Goal: Task Accomplishment & Management: Use online tool/utility

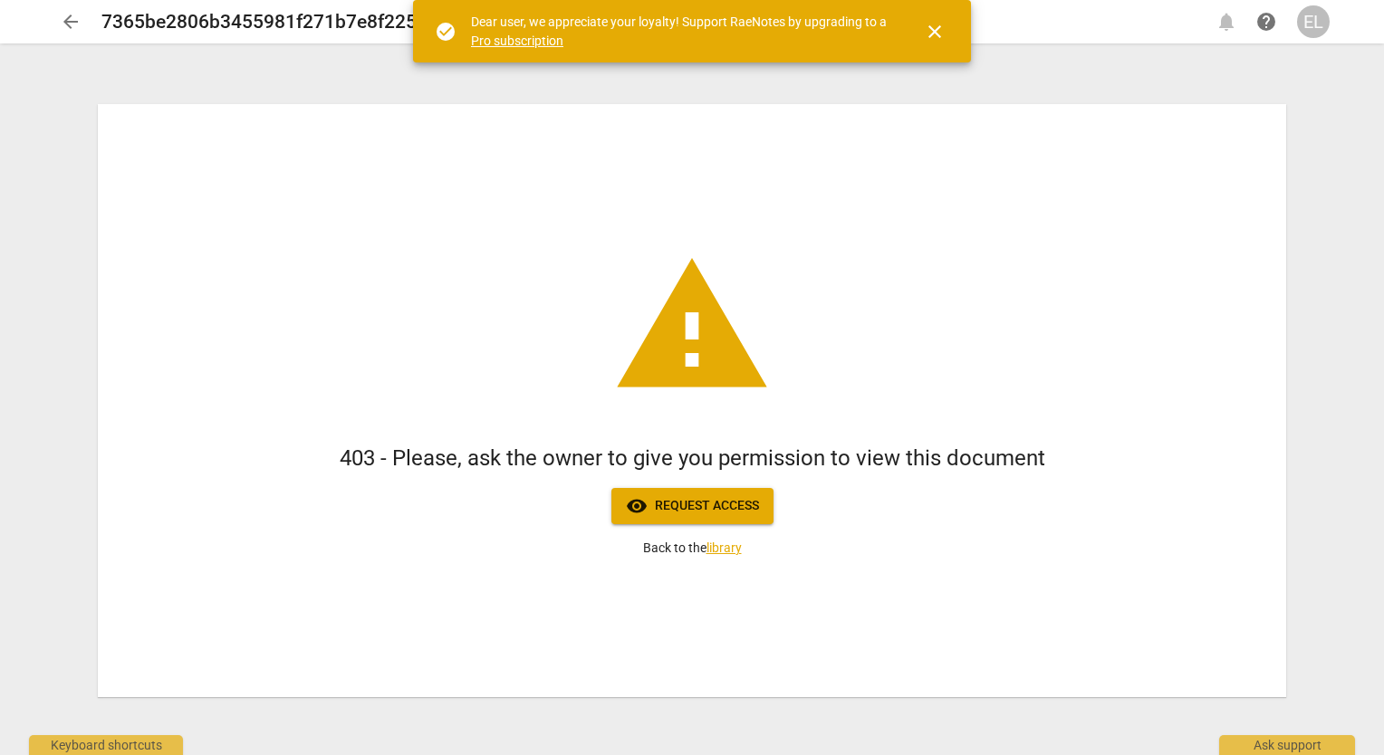
click at [658, 503] on span "visibility Request access" at bounding box center [692, 506] width 133 height 22
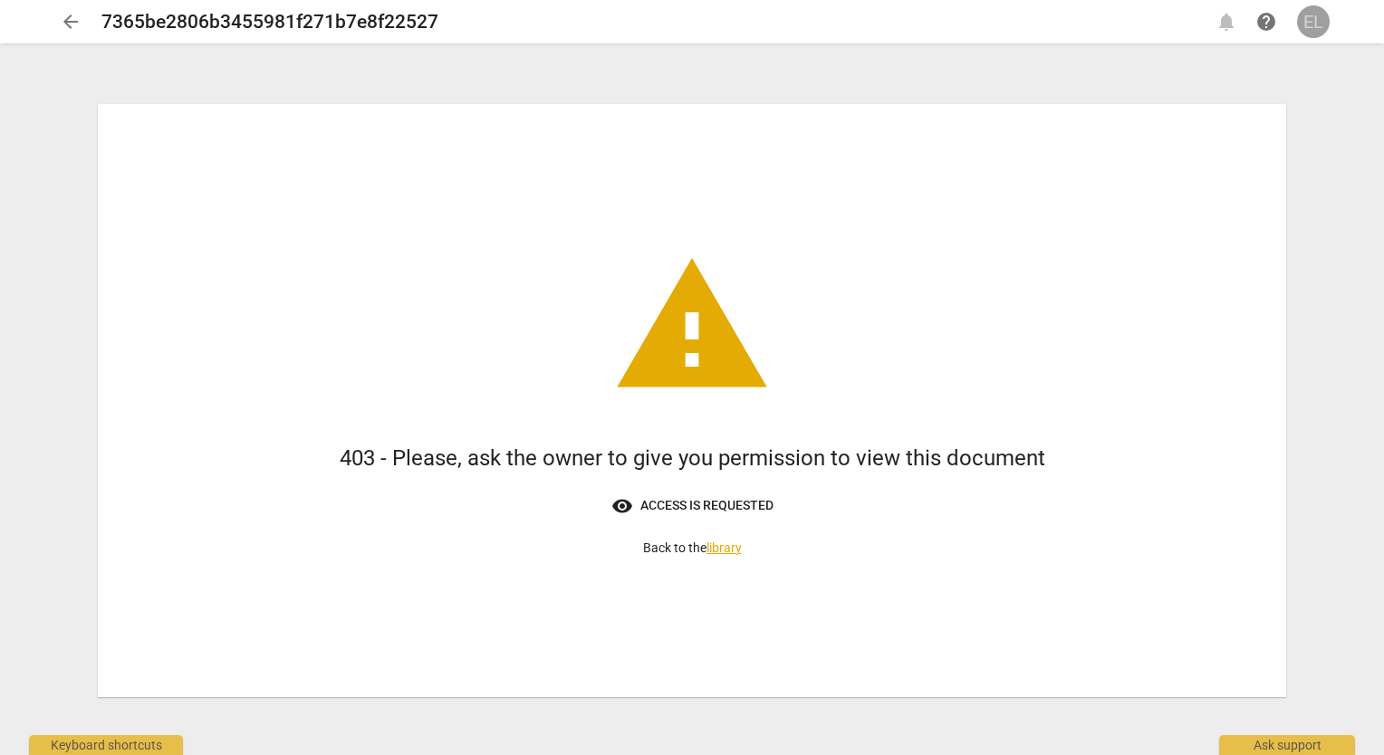
click at [1318, 26] on div "EL" at bounding box center [1313, 21] width 33 height 33
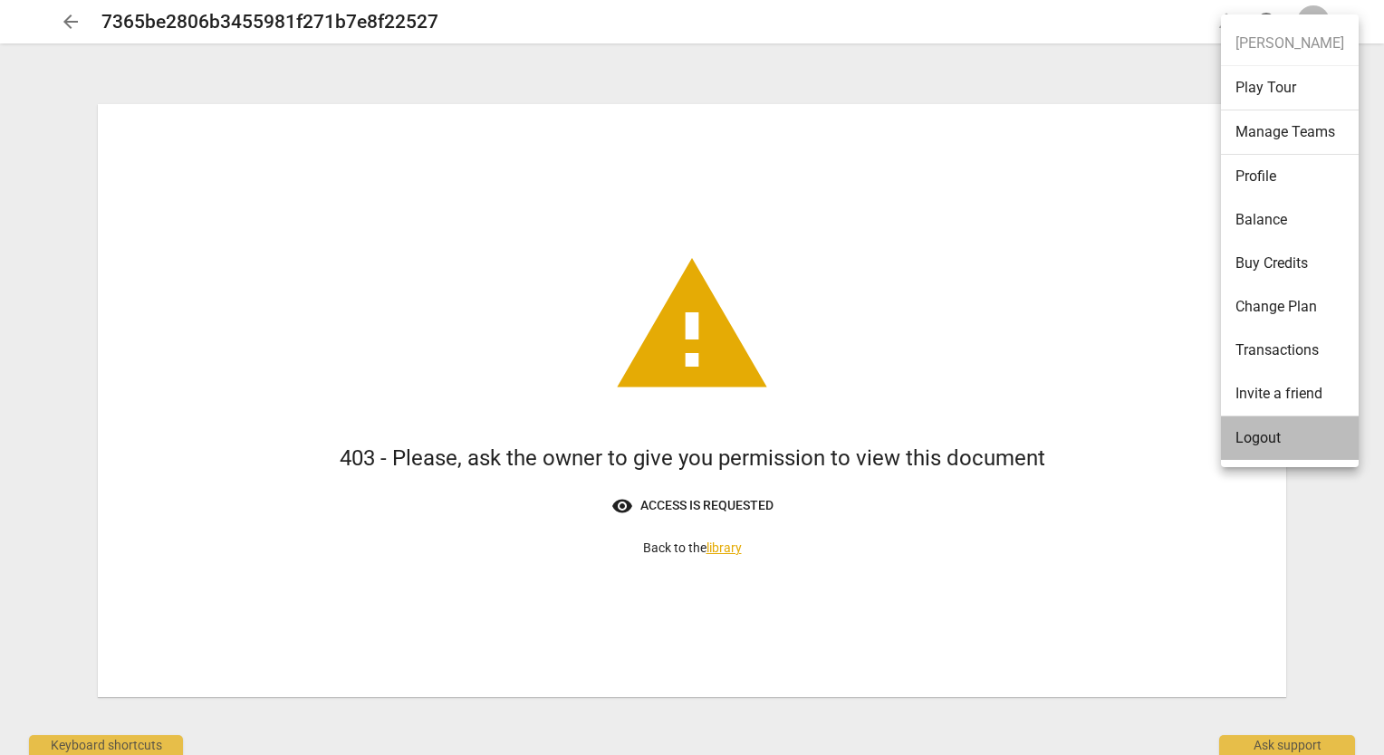
click at [1251, 434] on li "Logout" at bounding box center [1290, 438] width 138 height 43
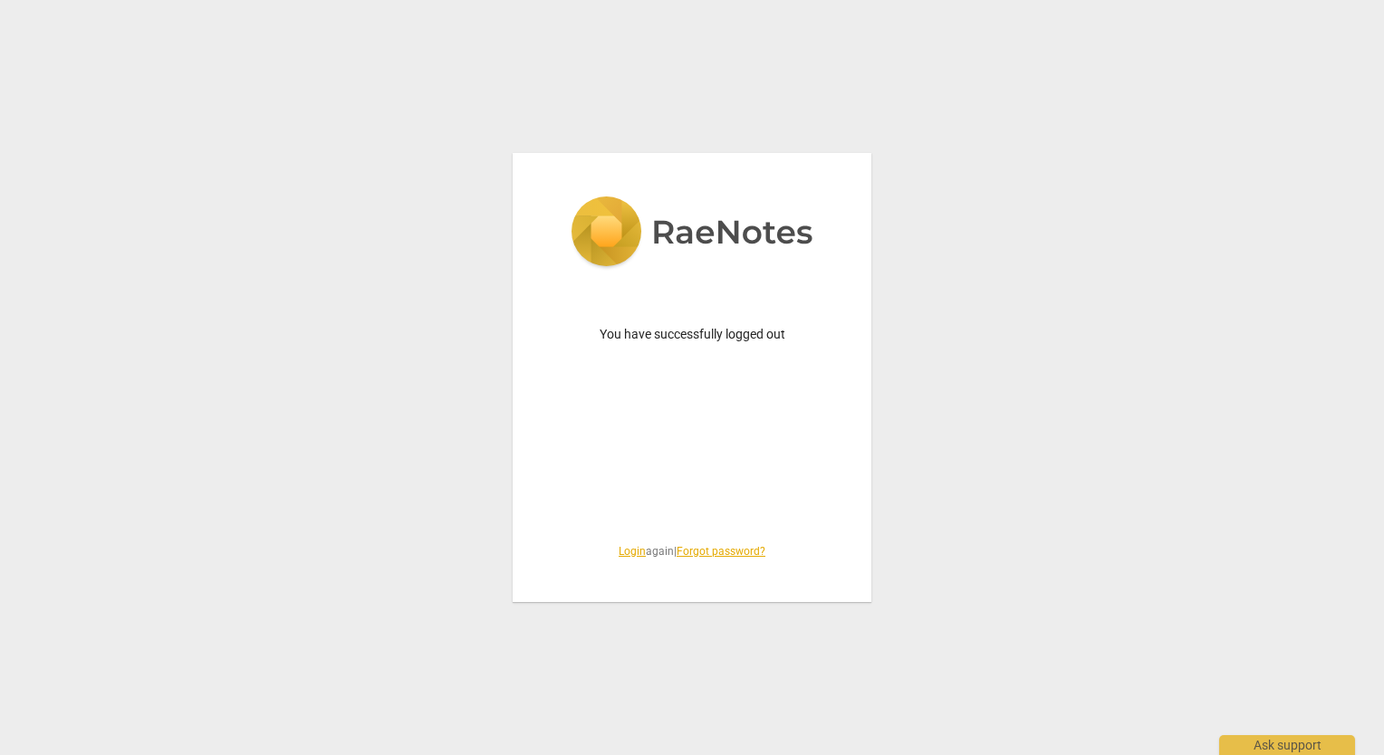
click at [625, 551] on link "Login" at bounding box center [631, 551] width 27 height 13
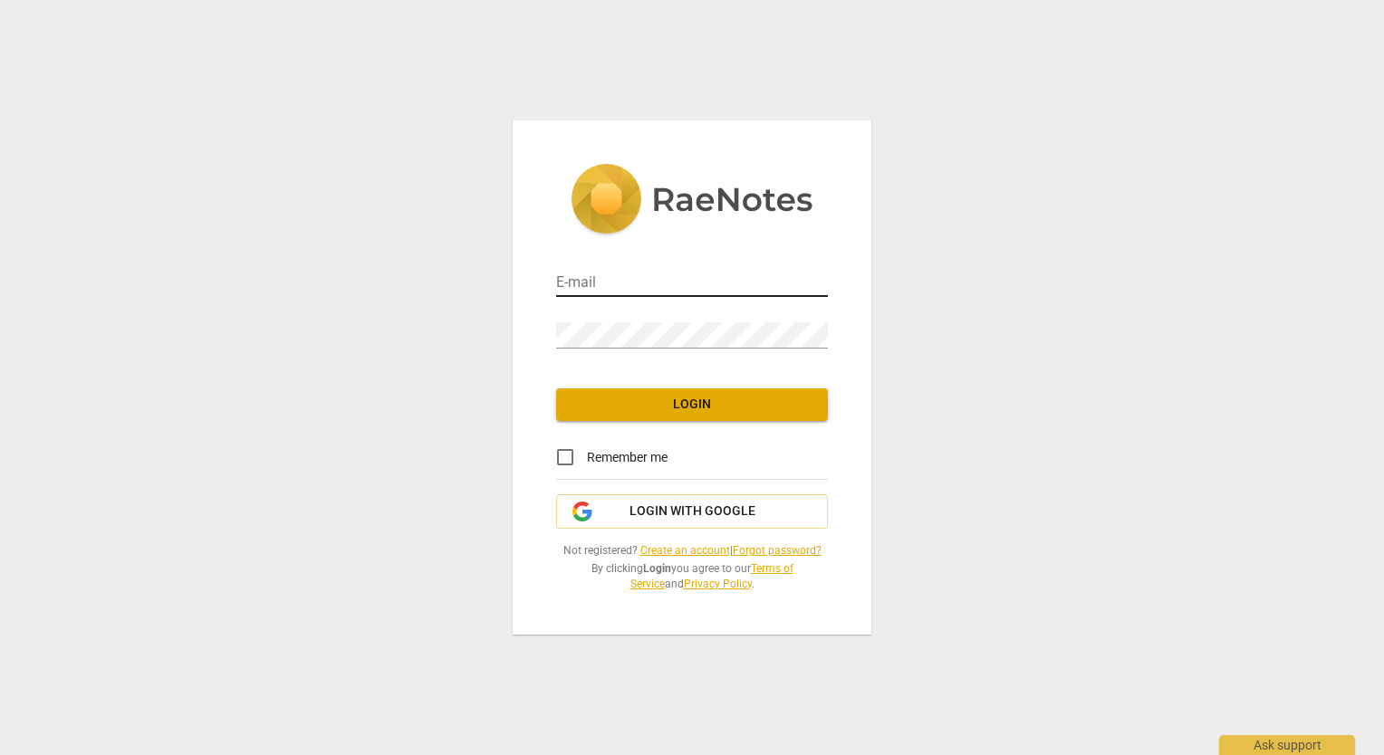
click at [648, 283] on input "email" at bounding box center [692, 284] width 272 height 26
type input "[EMAIL_ADDRESS][DOMAIN_NAME]"
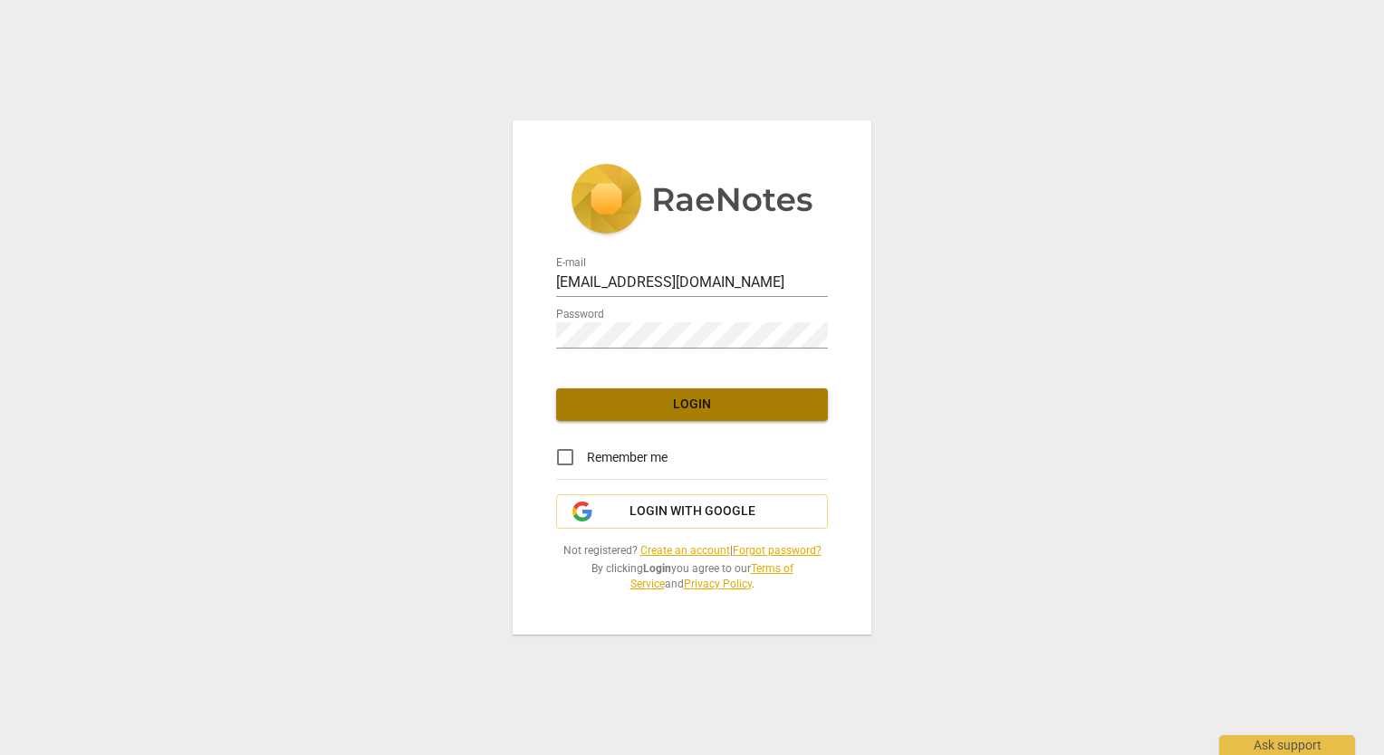
click at [656, 411] on span "Login" at bounding box center [691, 405] width 243 height 18
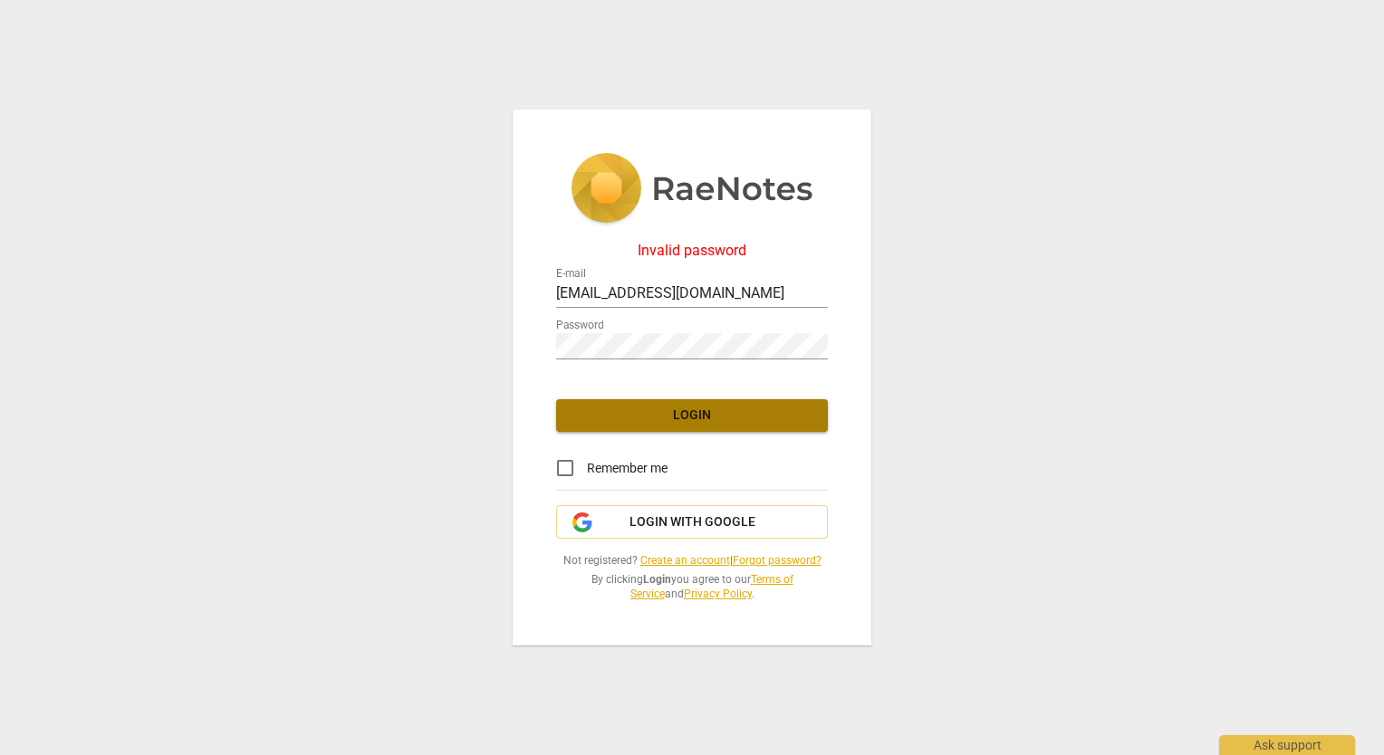
click at [638, 405] on button "Login" at bounding box center [692, 415] width 272 height 33
click at [717, 407] on span "Login" at bounding box center [691, 416] width 243 height 18
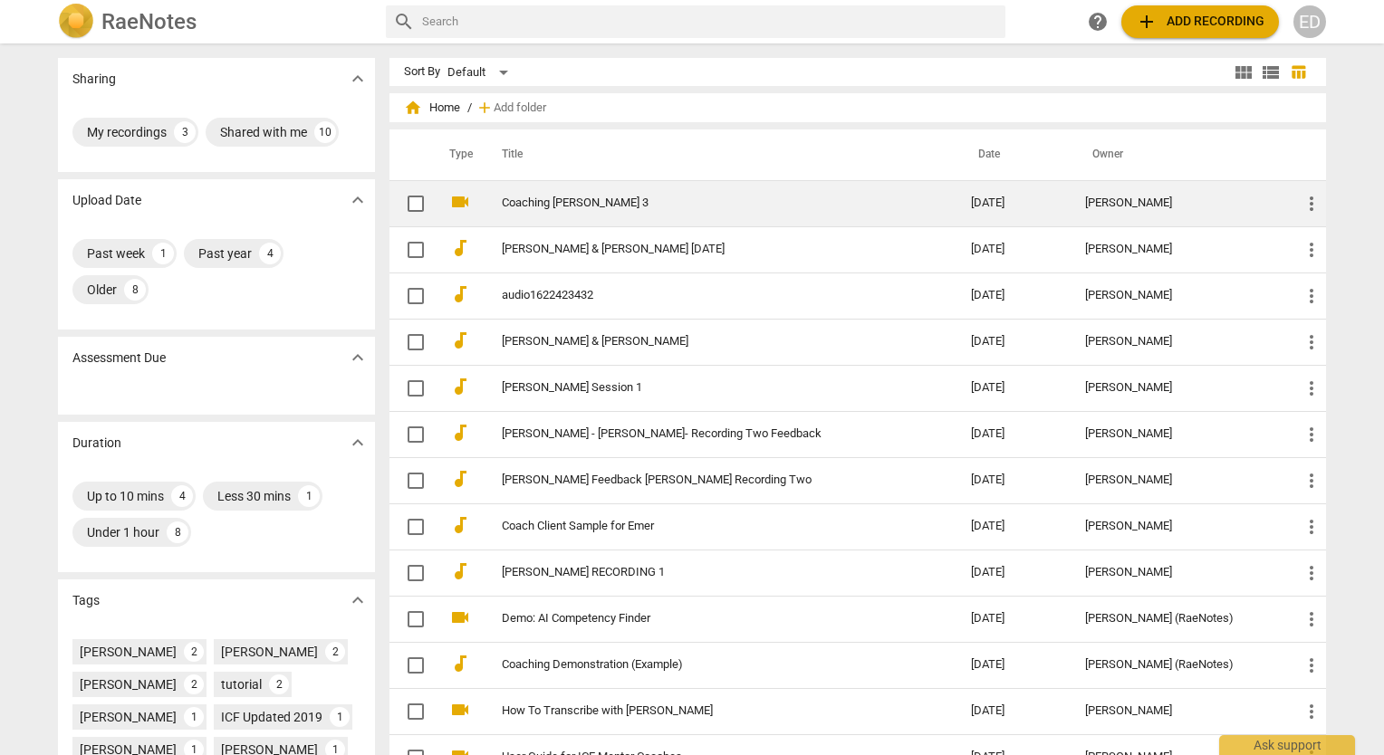
click at [565, 198] on link "Coaching [PERSON_NAME] 3" at bounding box center [704, 204] width 404 height 14
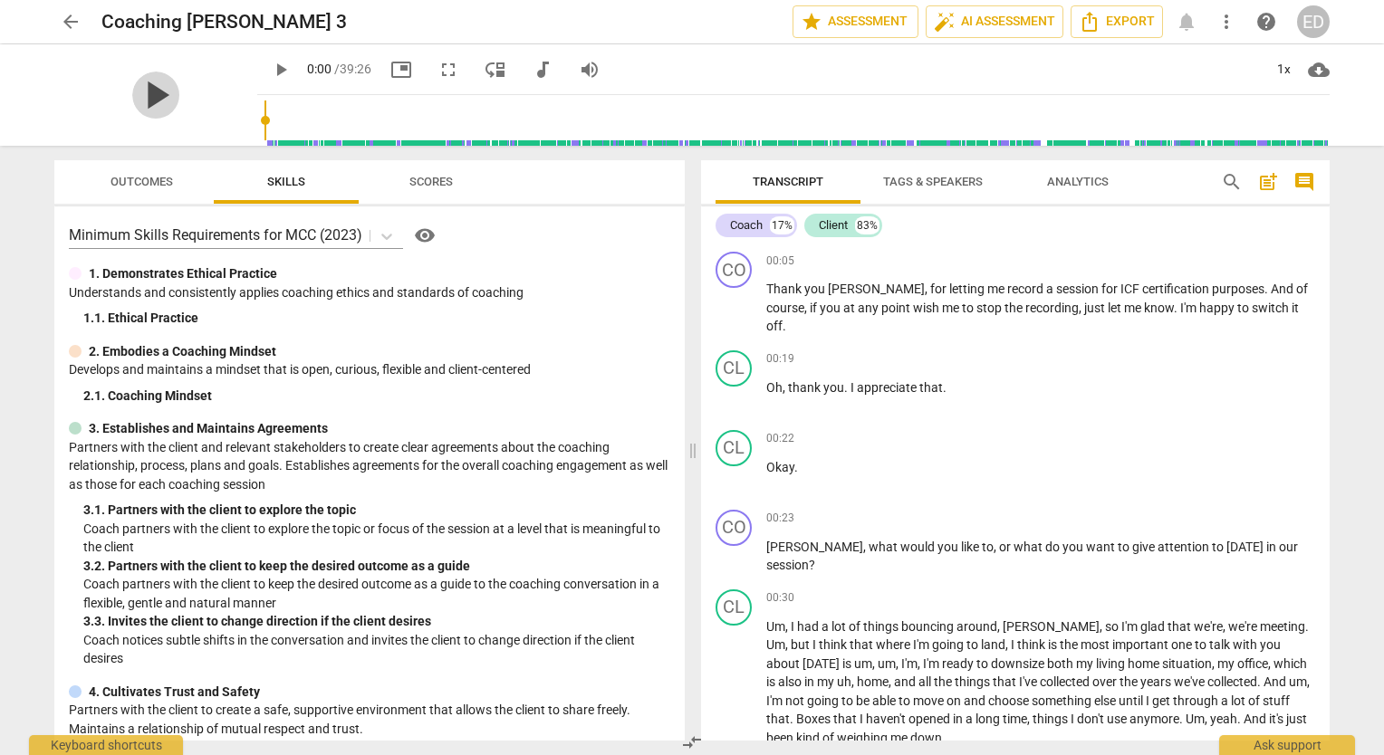
click at [142, 96] on span "play_arrow" at bounding box center [155, 95] width 47 height 47
click at [270, 71] on span "pause" at bounding box center [281, 70] width 22 height 22
type input "23"
click at [1332, 264] on div "Transcript Tags & Speakers Analytics search post_add comment Coach 17% Client 8…" at bounding box center [1019, 450] width 650 height 609
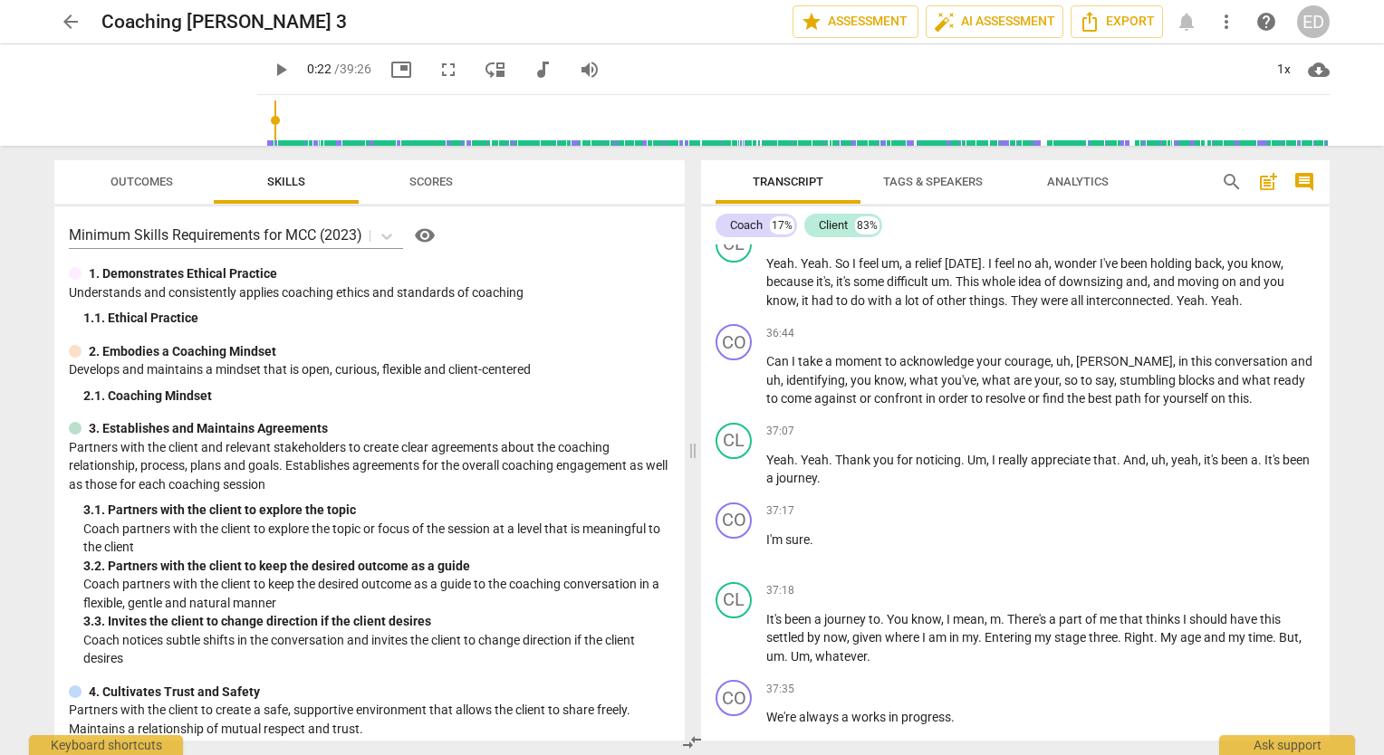
scroll to position [22064, 0]
